Goal: Information Seeking & Learning: Find specific fact

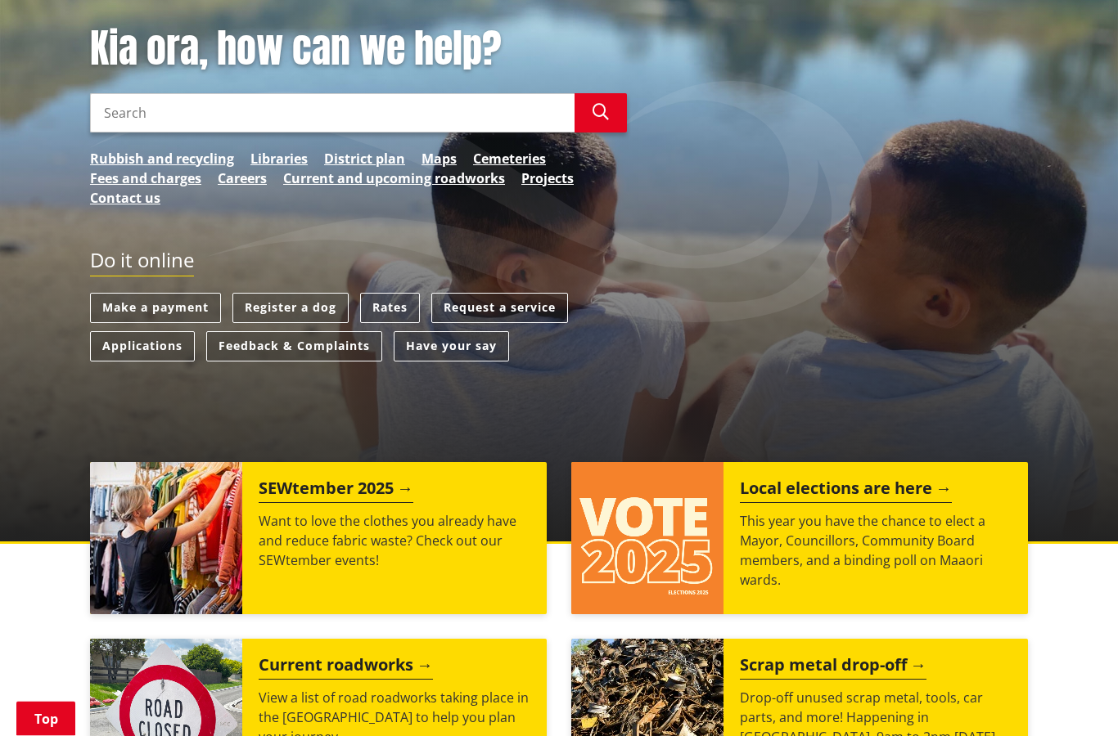
scroll to position [220, 0]
click at [407, 304] on link "Rates" at bounding box center [390, 308] width 60 height 30
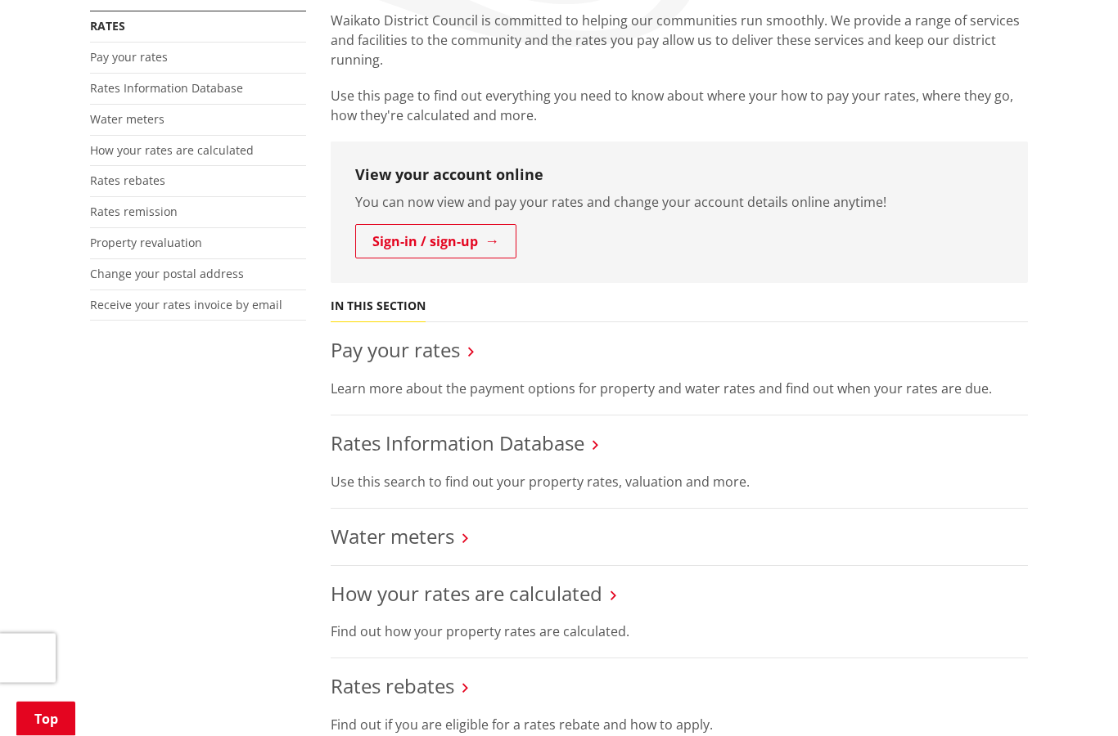
scroll to position [321, 0]
click at [546, 448] on link "Rates Information Database" at bounding box center [458, 442] width 254 height 27
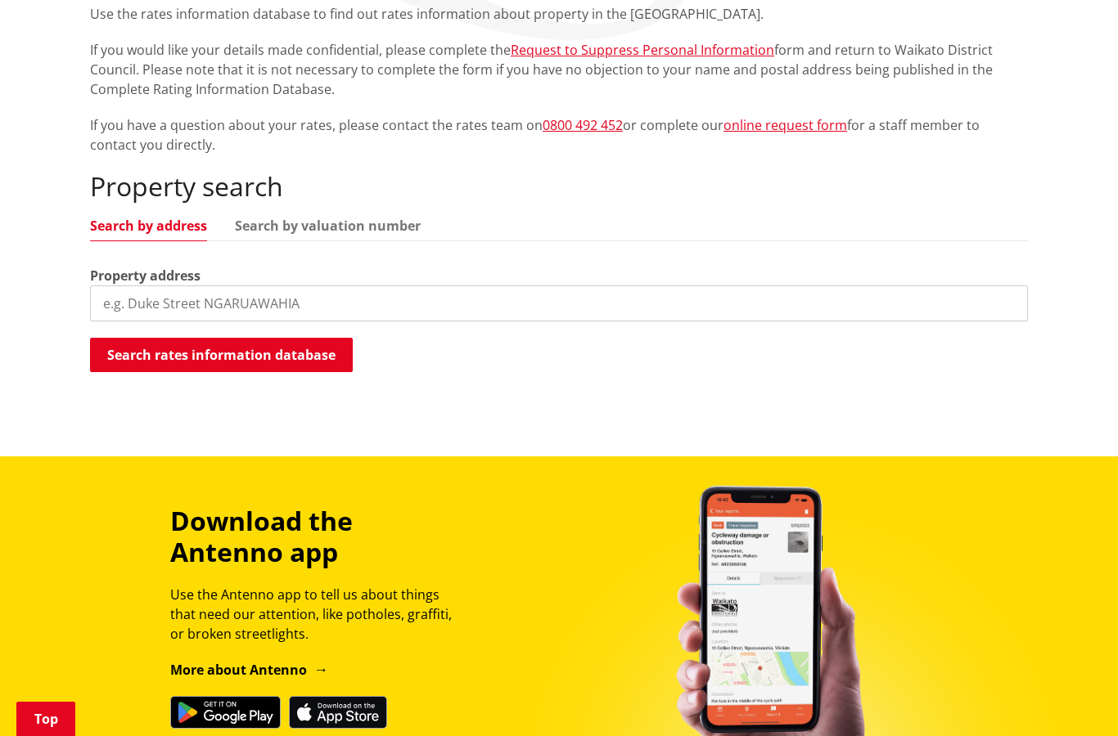
scroll to position [329, 0]
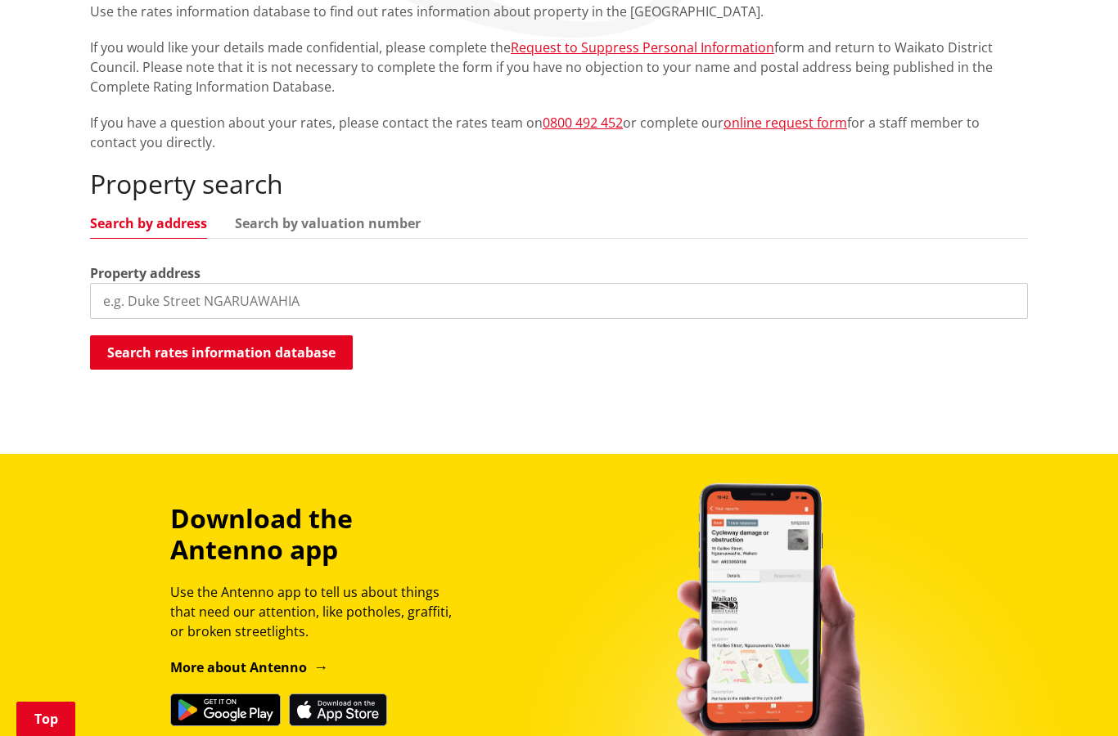
click at [358, 317] on input "search" at bounding box center [559, 301] width 938 height 36
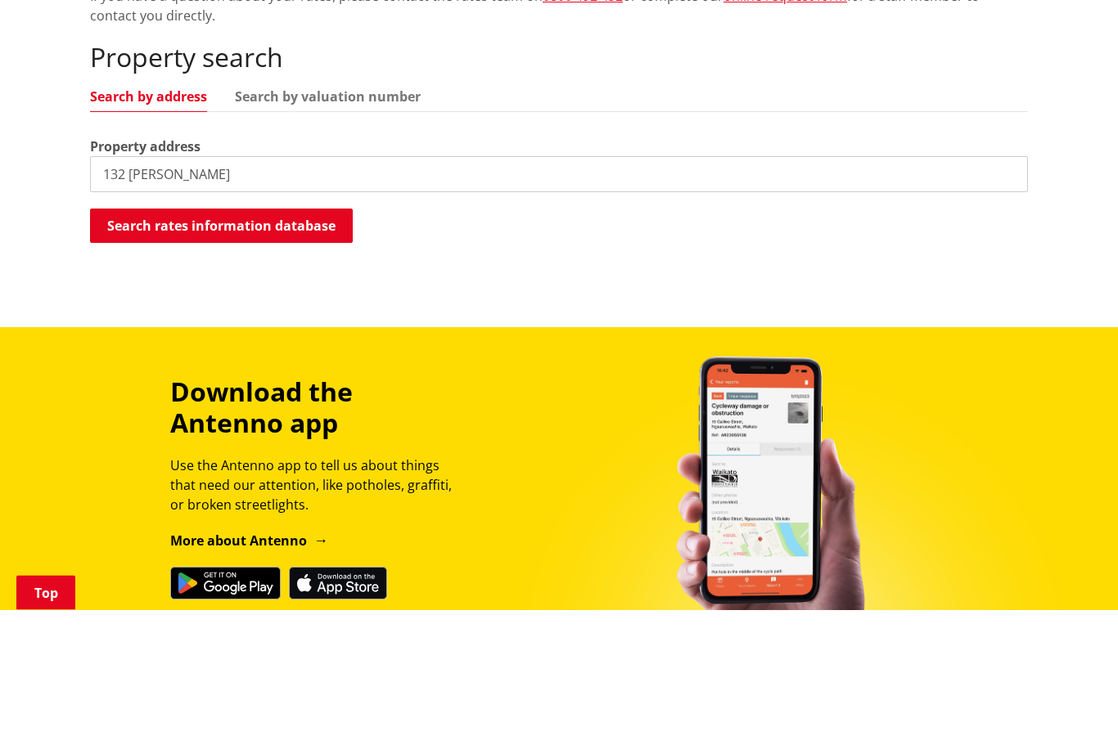
click at [241, 335] on button "Search rates information database" at bounding box center [221, 352] width 263 height 34
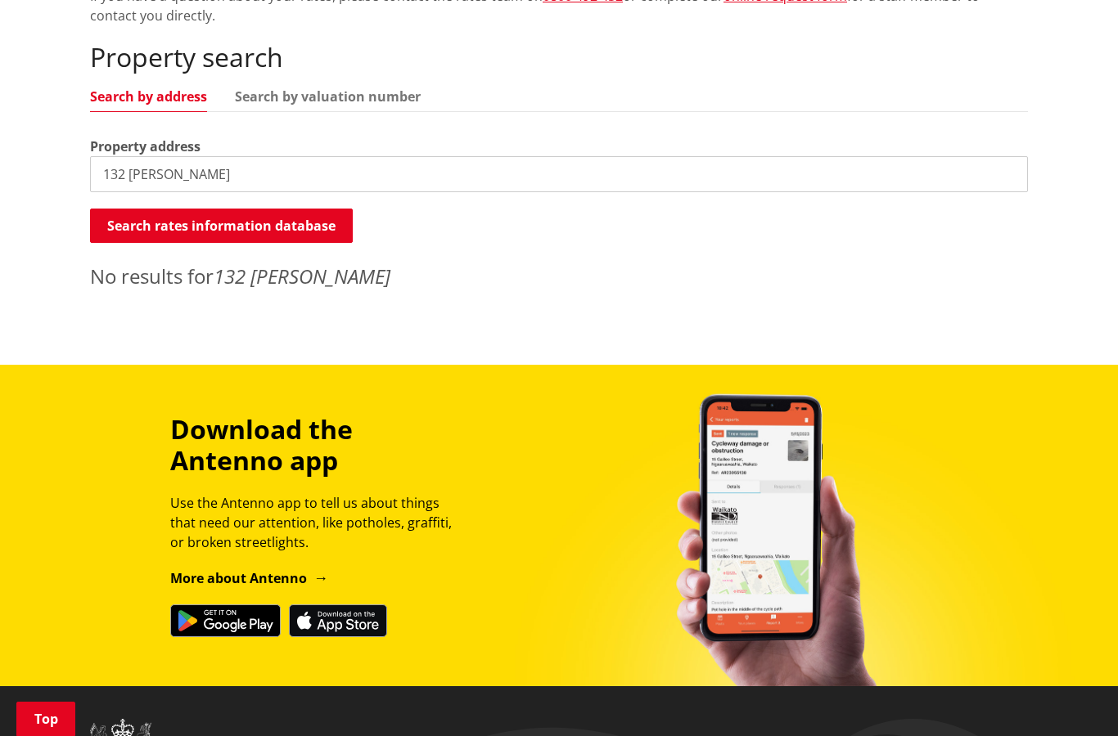
click at [287, 176] on input "132 [PERSON_NAME]" at bounding box center [559, 174] width 938 height 36
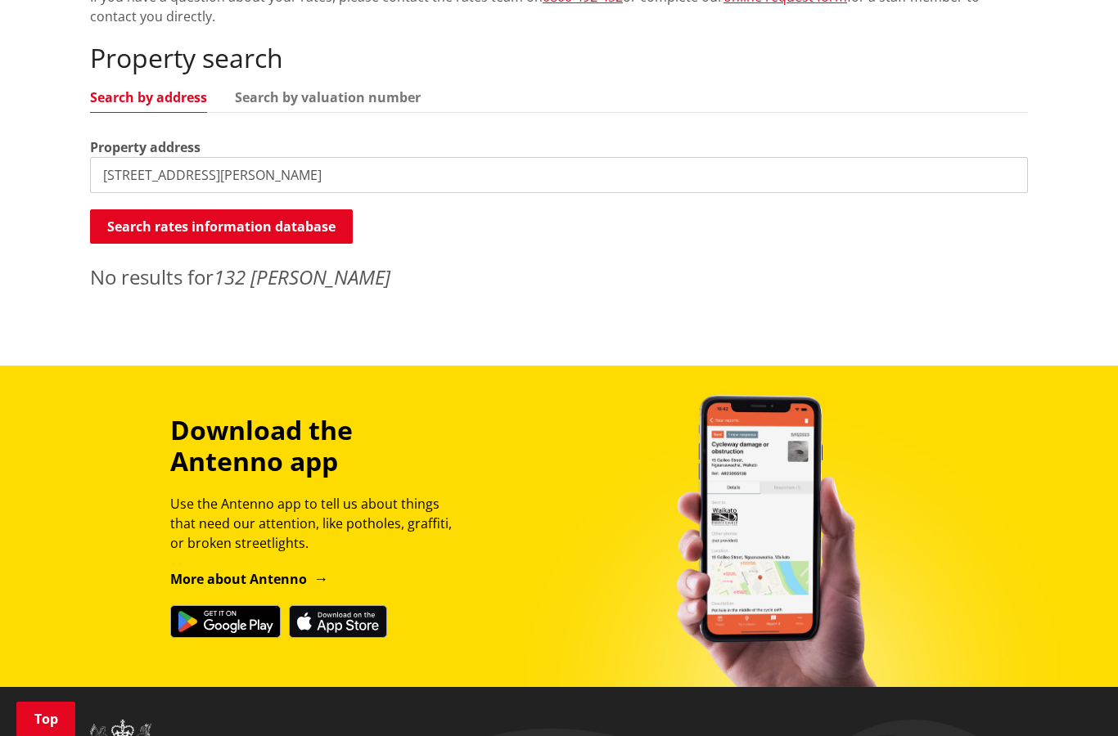
click at [263, 221] on button "Search rates information database" at bounding box center [221, 226] width 263 height 34
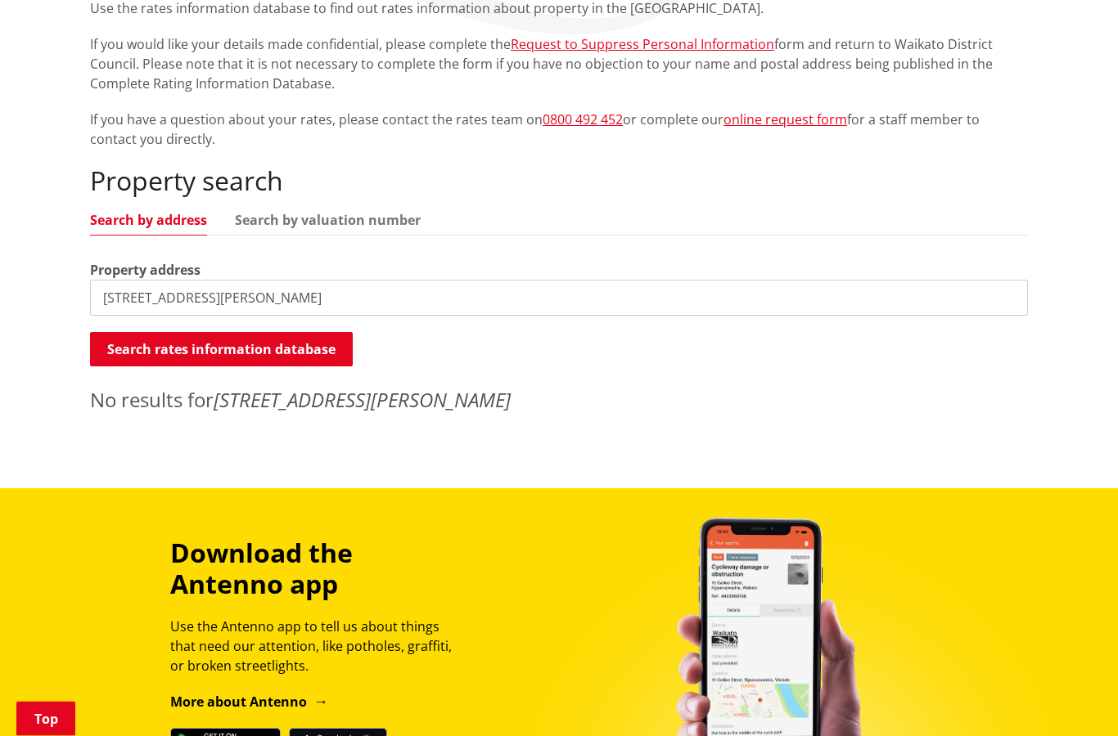
scroll to position [231, 0]
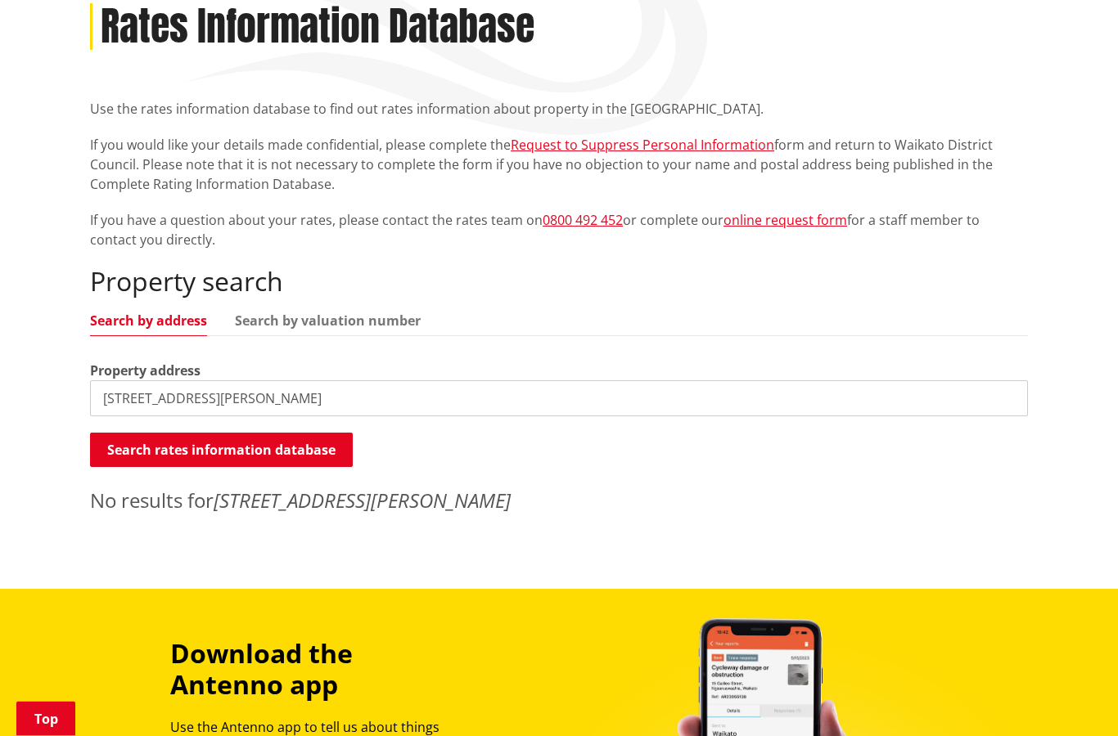
click at [271, 401] on input "[STREET_ADDRESS][PERSON_NAME]" at bounding box center [559, 399] width 938 height 36
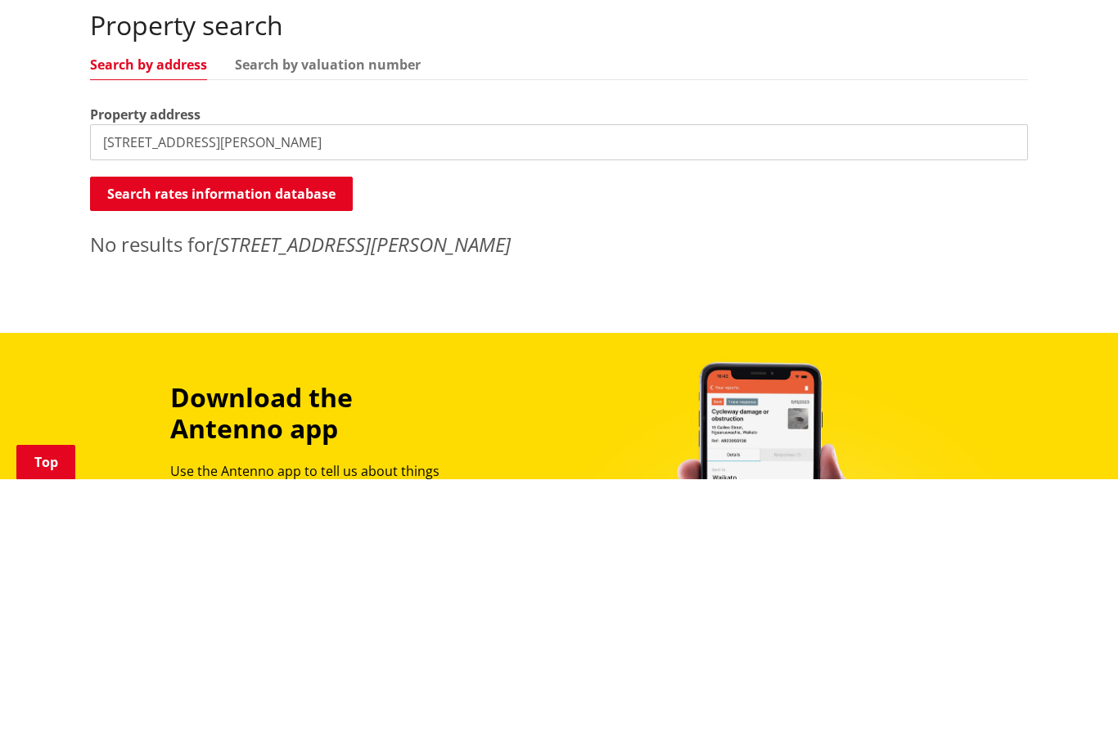
click at [292, 434] on button "Search rates information database" at bounding box center [221, 451] width 263 height 34
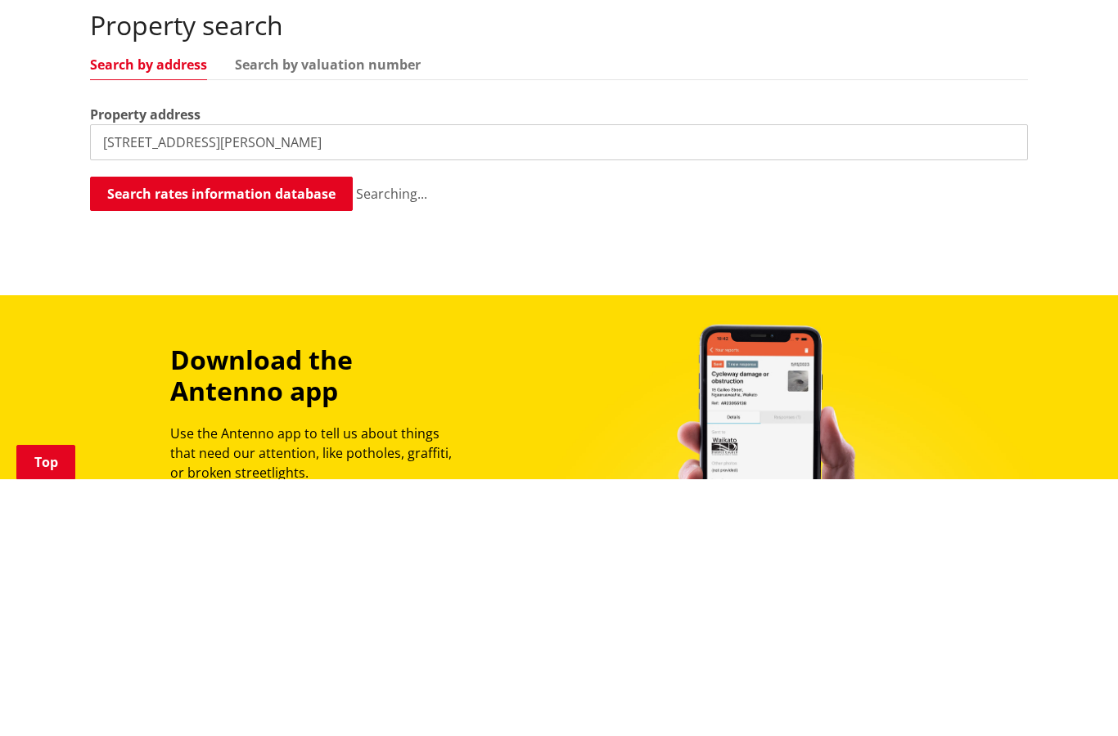
scroll to position [488, 0]
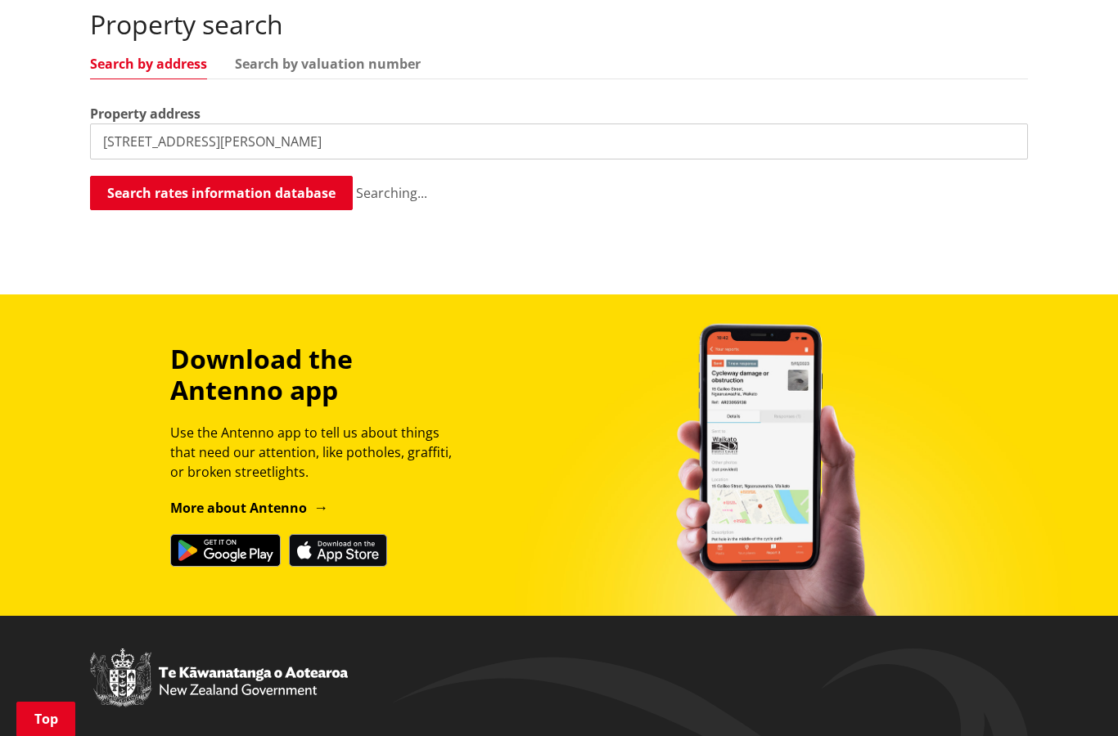
click at [373, 57] on link "Search by valuation number" at bounding box center [328, 63] width 186 height 13
click at [164, 64] on link "Search by address" at bounding box center [148, 63] width 117 height 13
click at [243, 144] on input "[STREET_ADDRESS][PERSON_NAME]" at bounding box center [559, 142] width 938 height 36
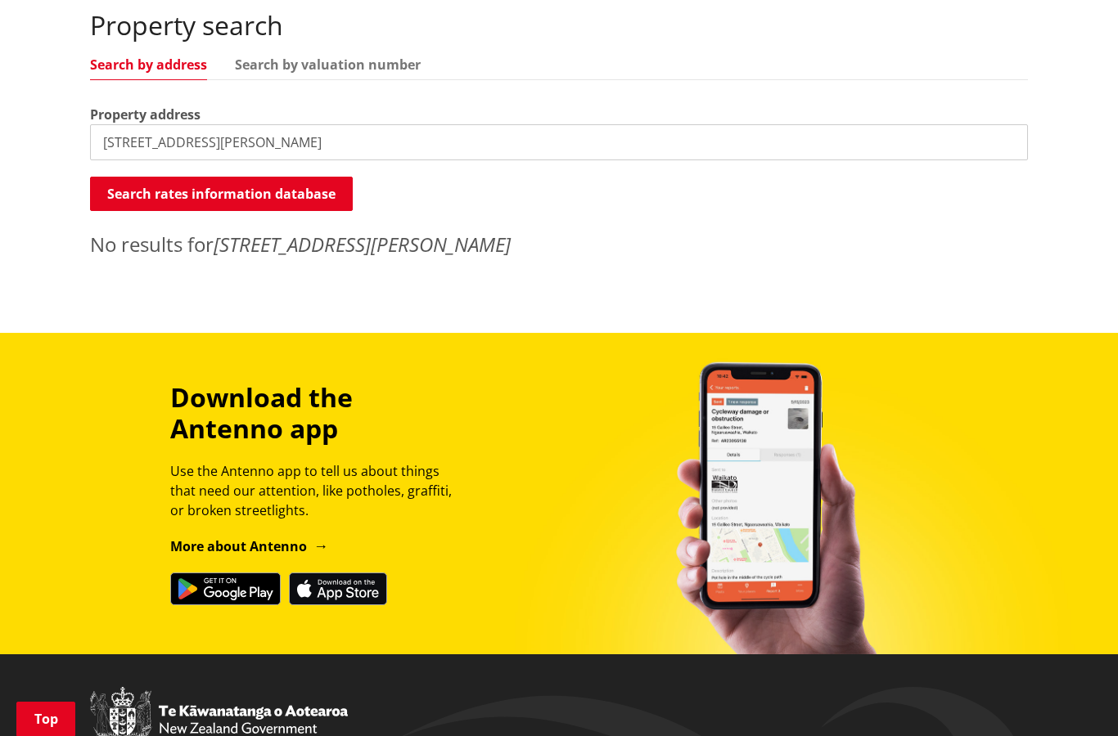
click at [274, 194] on button "Search rates information database" at bounding box center [221, 194] width 263 height 34
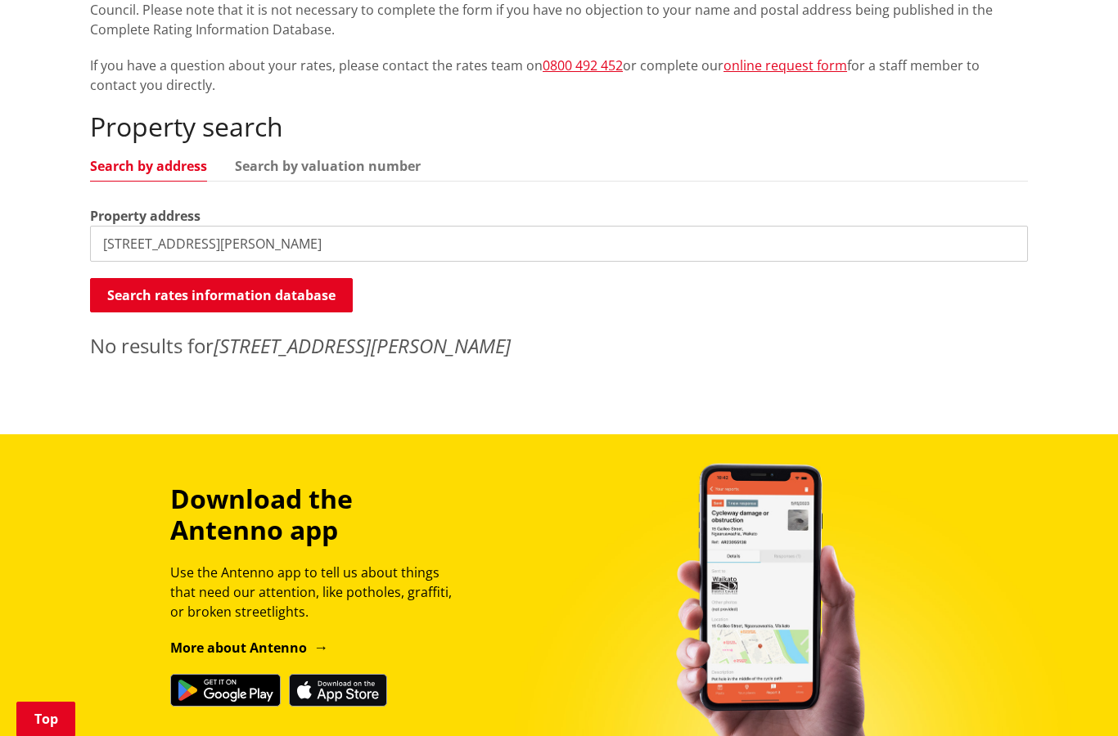
scroll to position [259, 0]
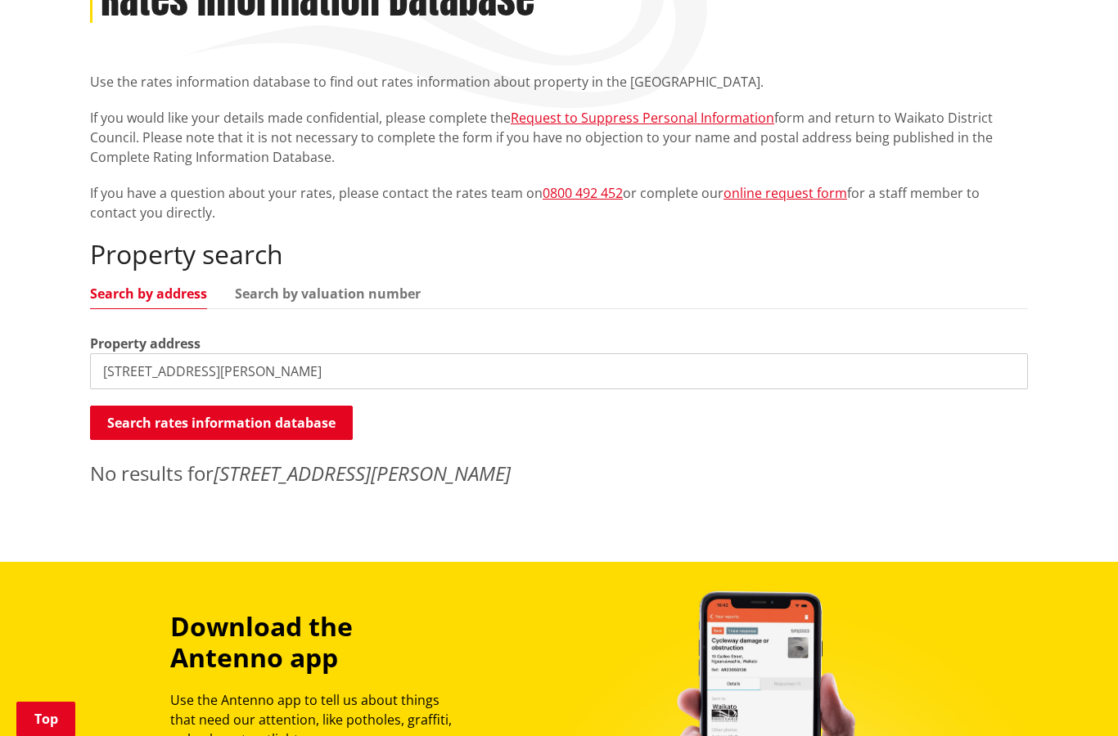
click at [269, 375] on input "[STREET_ADDRESS][PERSON_NAME]" at bounding box center [559, 371] width 938 height 36
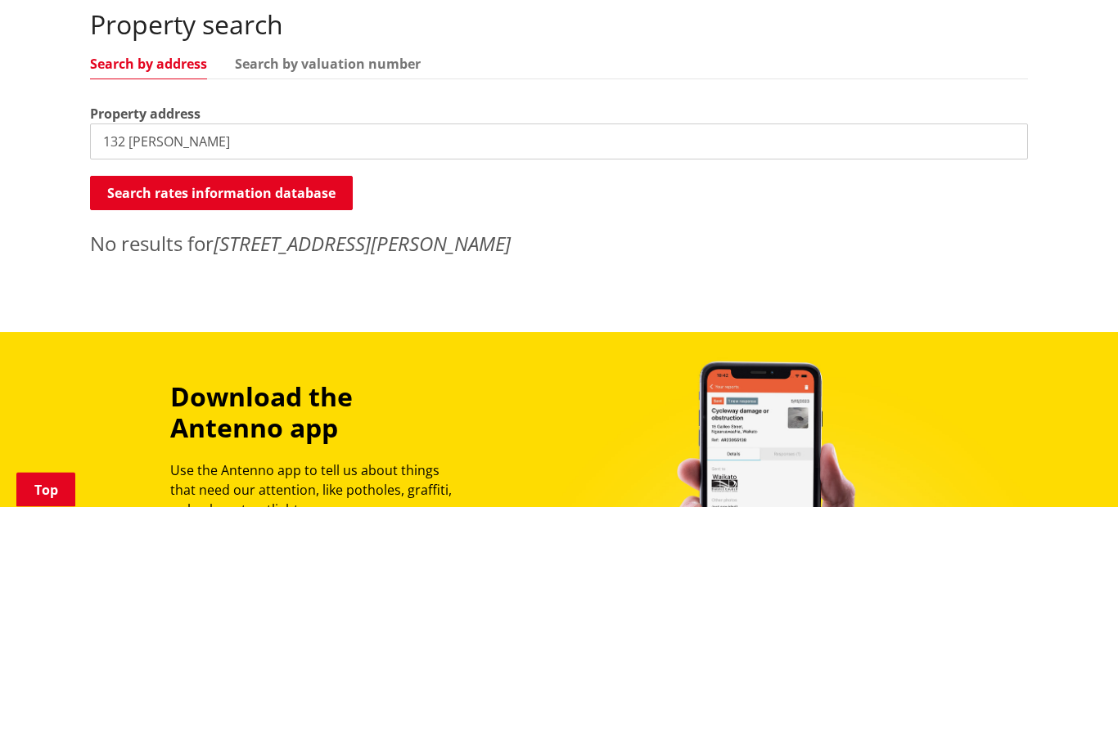
type input "132 [PERSON_NAME]"
click at [239, 406] on button "Search rates information database" at bounding box center [221, 423] width 263 height 34
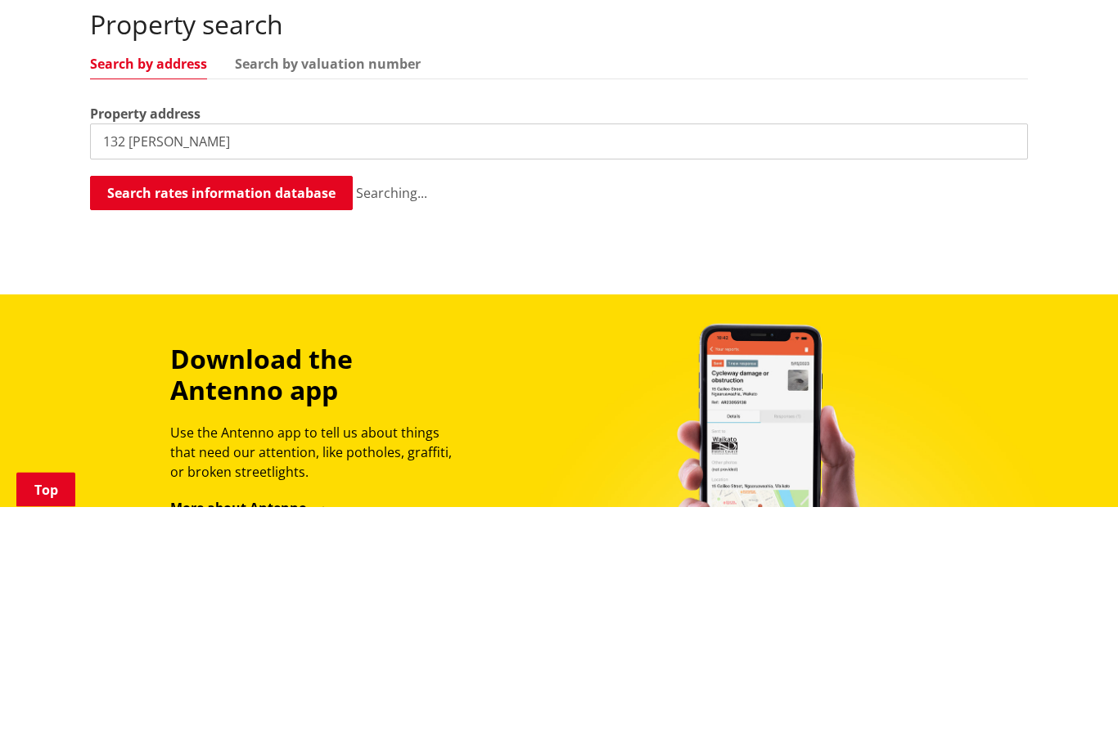
scroll to position [488, 0]
